Goal: Task Accomplishment & Management: Manage account settings

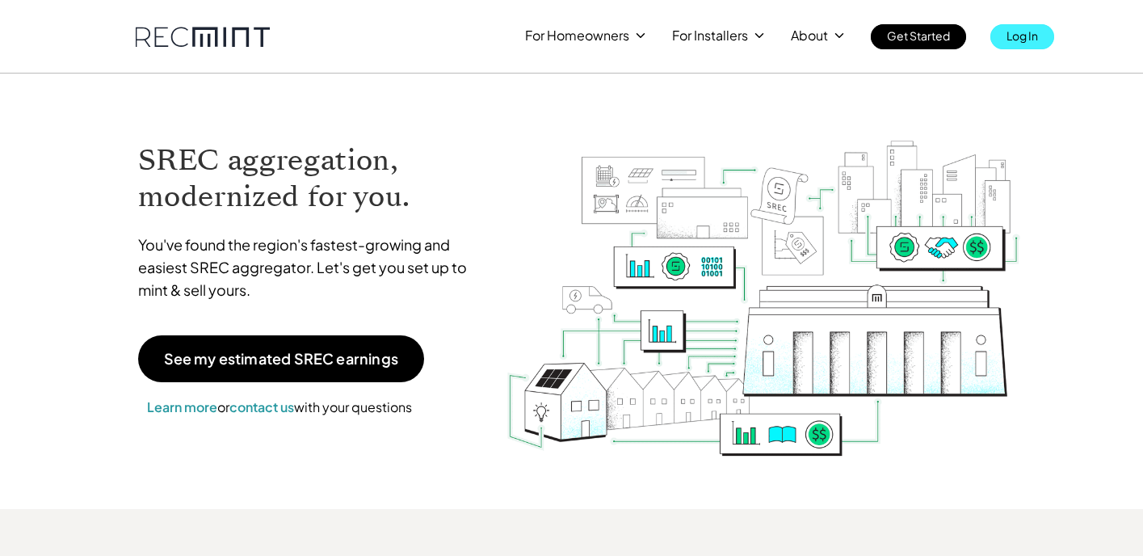
click at [1022, 34] on p "Log In" at bounding box center [1023, 35] width 32 height 23
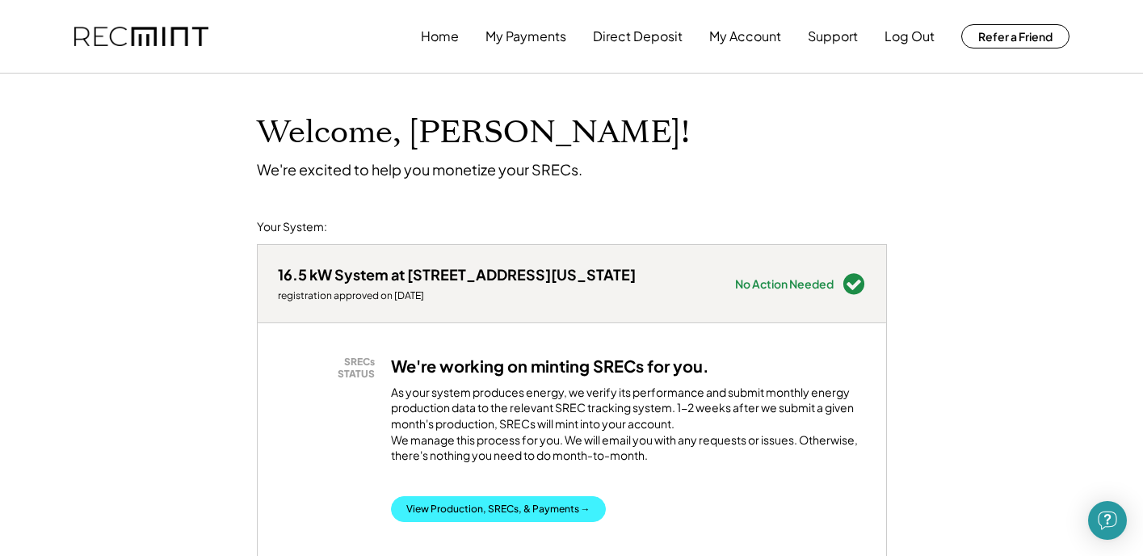
click at [490, 519] on button "View Production, SRECs, & Payments →" at bounding box center [498, 509] width 215 height 26
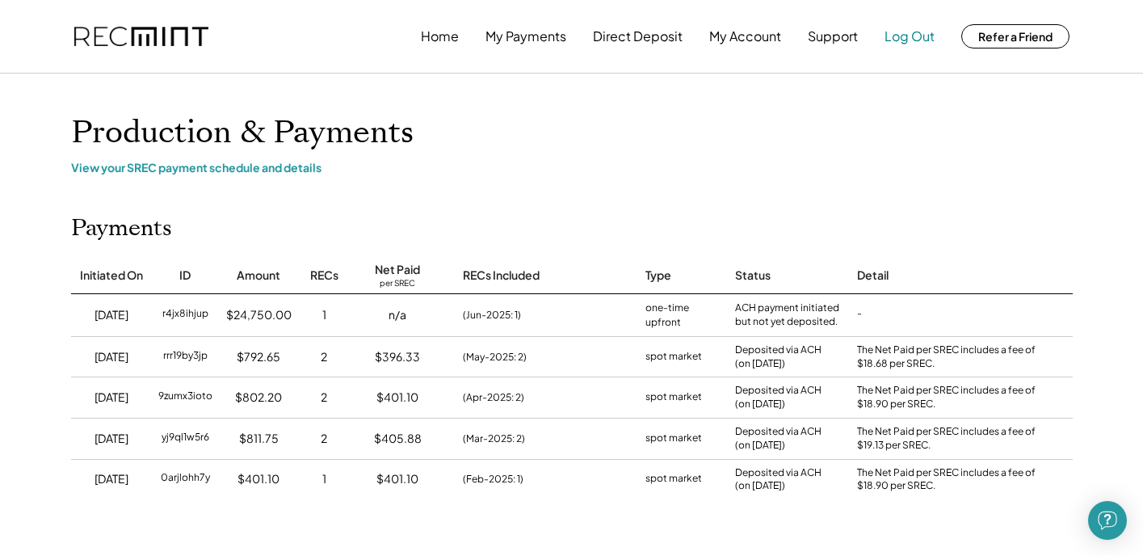
click at [926, 30] on button "Log Out" at bounding box center [910, 36] width 50 height 32
